Goal: Information Seeking & Learning: Learn about a topic

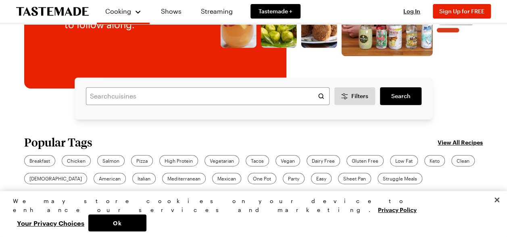
scroll to position [158, 0]
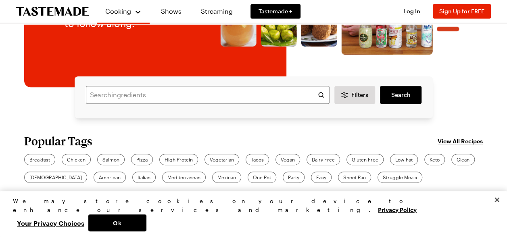
click at [473, 141] on link "View All Recipes" at bounding box center [459, 140] width 45 height 9
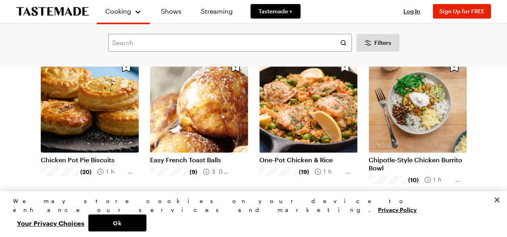
scroll to position [67, 0]
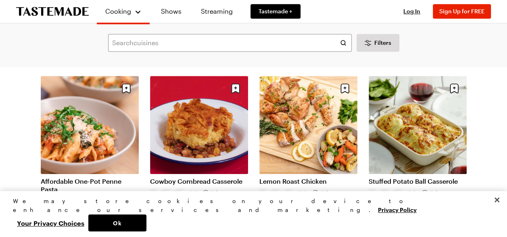
scroll to position [225, 0]
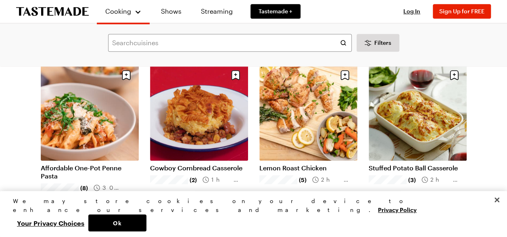
click at [185, 164] on link "Cowboy Cornbread Casserole" at bounding box center [199, 168] width 98 height 8
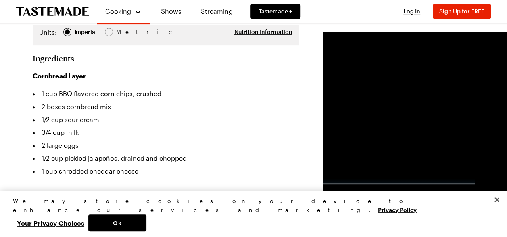
scroll to position [192, 0]
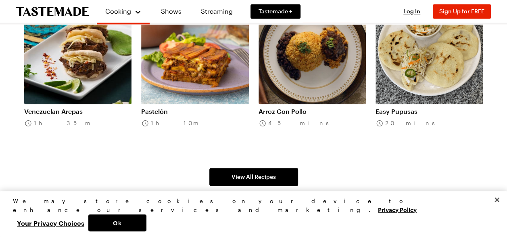
scroll to position [583, 0]
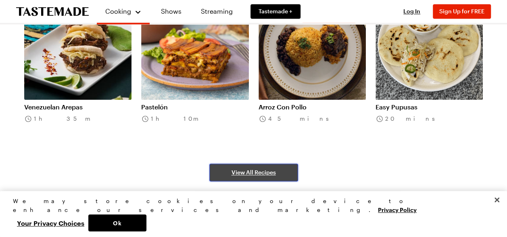
click at [251, 179] on link "View All Recipes" at bounding box center [253, 172] width 89 height 18
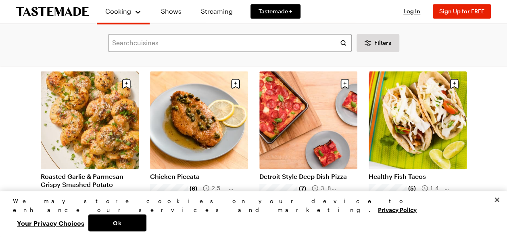
scroll to position [548, 0]
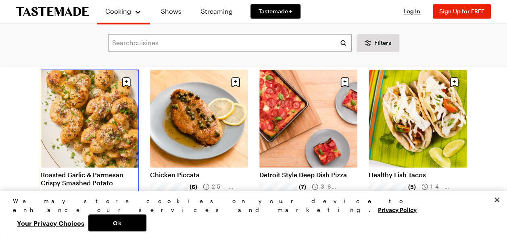
click at [100, 170] on link "Roasted Garlic & Parmesan Crispy Smashed Potato" at bounding box center [90, 178] width 98 height 16
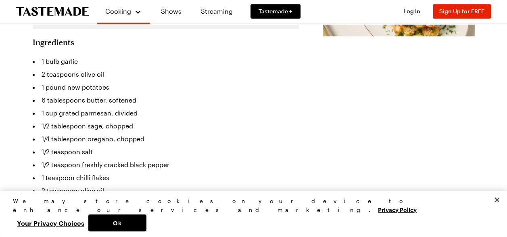
scroll to position [196, 0]
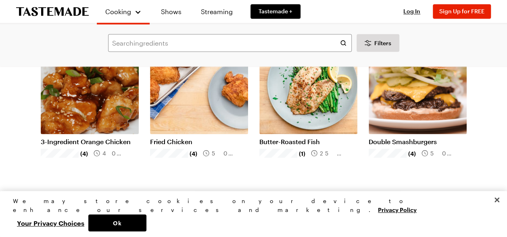
scroll to position [747, 0]
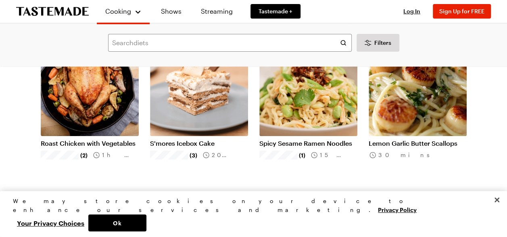
scroll to position [1569, 0]
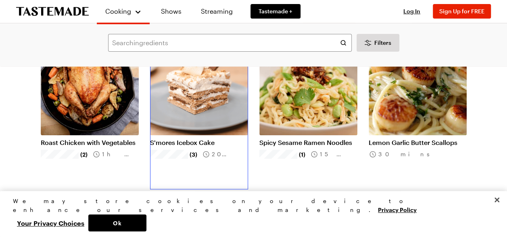
click at [197, 138] on link "S'mores Icebox Cake" at bounding box center [199, 142] width 98 height 8
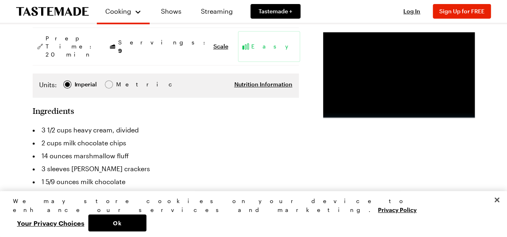
scroll to position [173, 0]
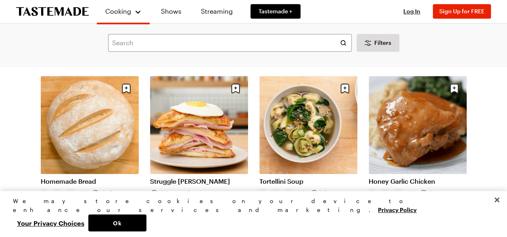
scroll to position [1867, 0]
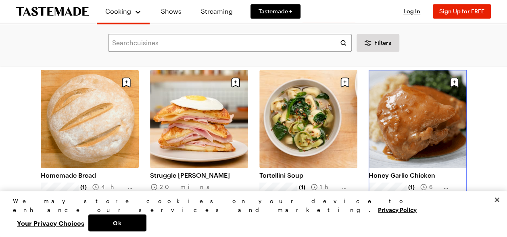
click at [418, 171] on link "Honey Garlic Chicken" at bounding box center [417, 175] width 98 height 8
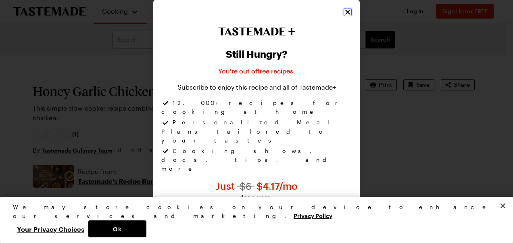
click at [346, 16] on icon "Close" at bounding box center [347, 12] width 8 height 8
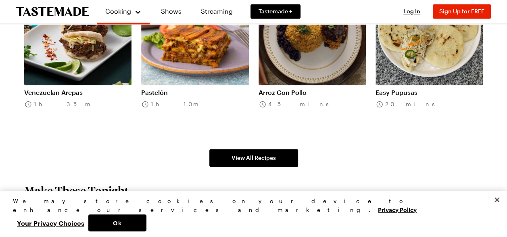
scroll to position [597, 0]
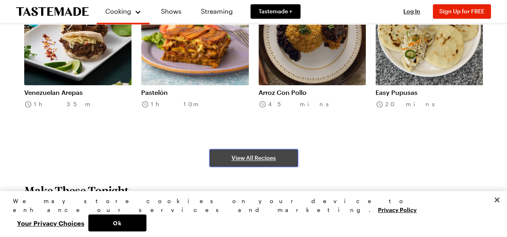
click at [249, 164] on link "View All Recipes" at bounding box center [253, 158] width 89 height 18
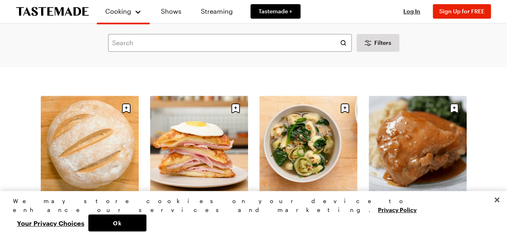
scroll to position [1843, 0]
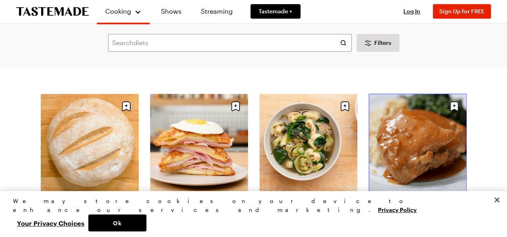
click at [424, 195] on link "Honey Garlic Chicken" at bounding box center [417, 199] width 98 height 8
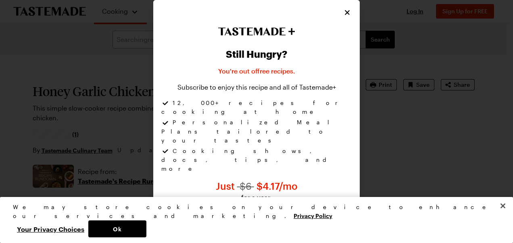
click at [338, 16] on div "Still Hungry? You're out of free recipes . Subscribe to enjoy this recipe and a…" at bounding box center [256, 140] width 206 height 280
click at [347, 15] on icon "Close" at bounding box center [347, 12] width 5 height 5
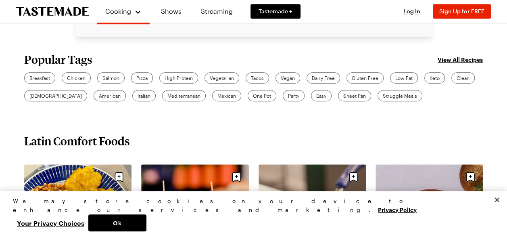
scroll to position [239, 3]
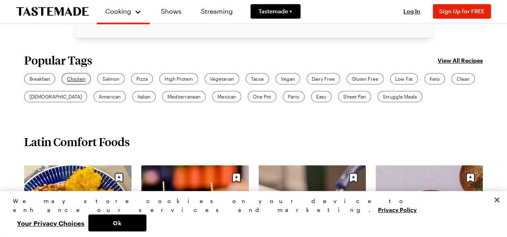
click at [72, 78] on span "Chicken" at bounding box center [76, 78] width 19 height 7
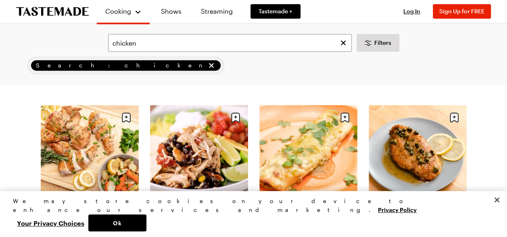
scroll to position [197, 0]
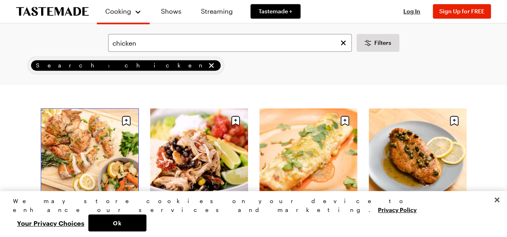
click at [105, 209] on link "Lemon Roast Chicken" at bounding box center [90, 213] width 98 height 8
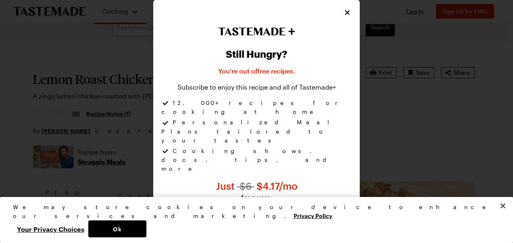
scroll to position [13, 0]
click at [345, 16] on icon "Close" at bounding box center [347, 12] width 8 height 8
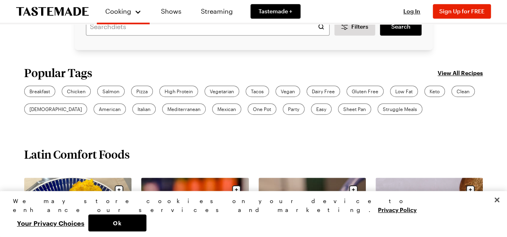
scroll to position [230, 0]
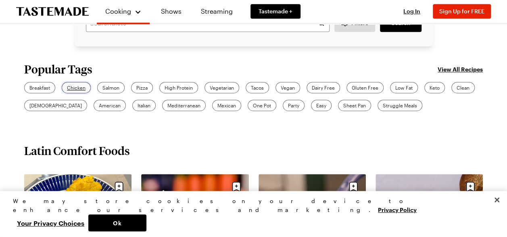
click at [75, 90] on span "Chicken" at bounding box center [76, 87] width 19 height 7
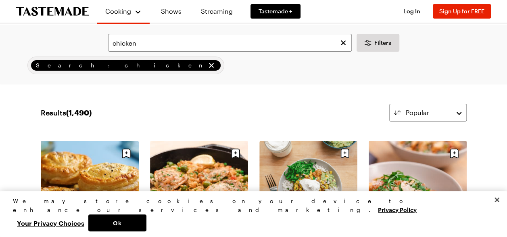
click at [324, 104] on div "Results ( 1,490 ) Popular" at bounding box center [254, 113] width 426 height 18
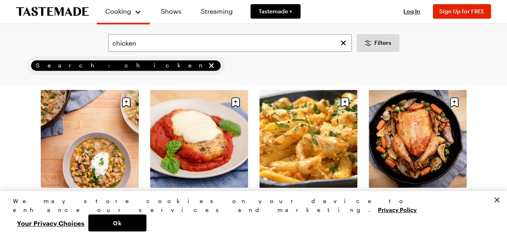
click at [493, 123] on div "Results ( 1,490 ) Popular Load More Chicken Pot Pie Biscuits (20) 1h 35m One-Po…" at bounding box center [253, 181] width 490 height 1247
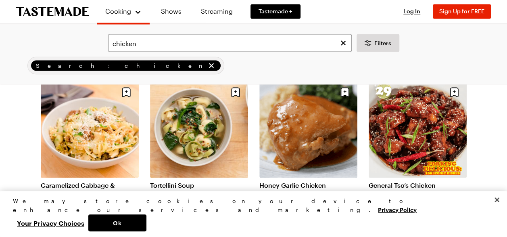
scroll to position [723, 0]
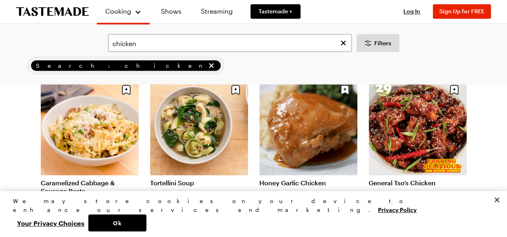
click at [497, 128] on div "Results ( 1,490 ) Popular Load More Chicken Pot Pie Biscuits (20) 1h 35m One-Po…" at bounding box center [253, 4] width 490 height 1247
click at [311, 178] on link "Honey Garlic Chicken" at bounding box center [308, 182] width 98 height 8
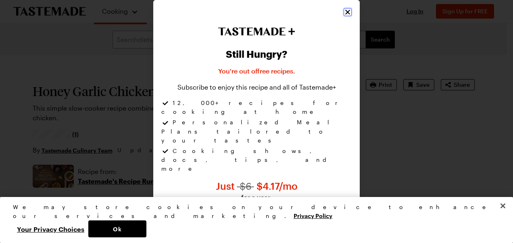
click at [348, 14] on icon "Close" at bounding box center [347, 12] width 5 height 5
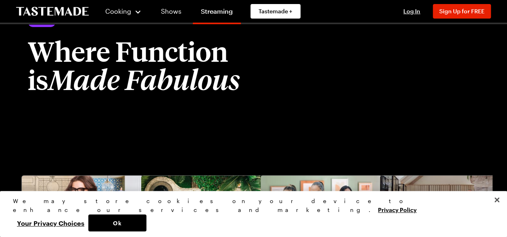
scroll to position [1451, 0]
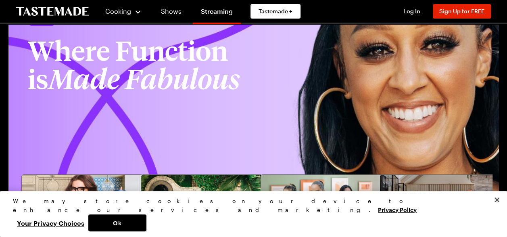
click at [35, 177] on img at bounding box center [82, 209] width 121 height 68
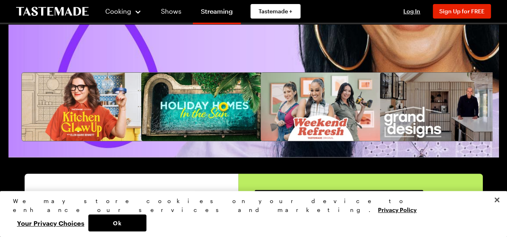
scroll to position [1554, 0]
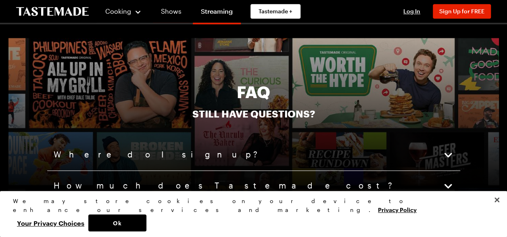
click at [16, 194] on div at bounding box center [253, 176] width 490 height 276
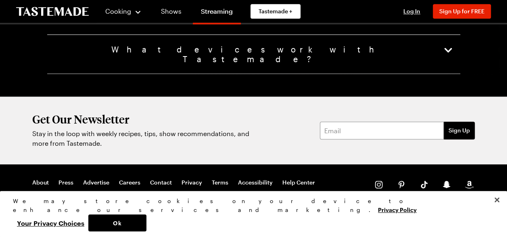
scroll to position [2075, 0]
